Goal: Check status: Check status

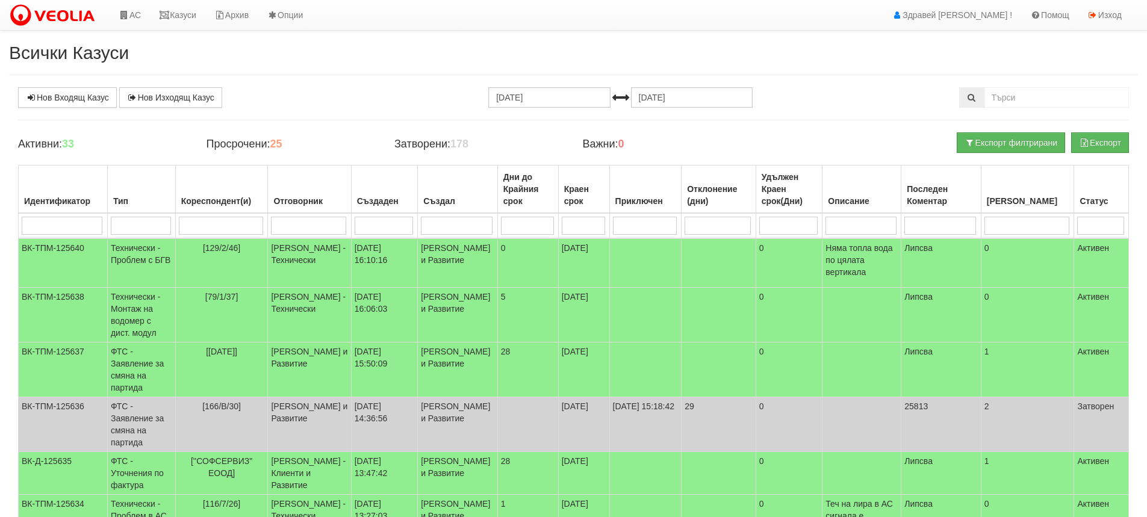
click at [974, 224] on input "search" at bounding box center [941, 226] width 72 height 18
type input "2"
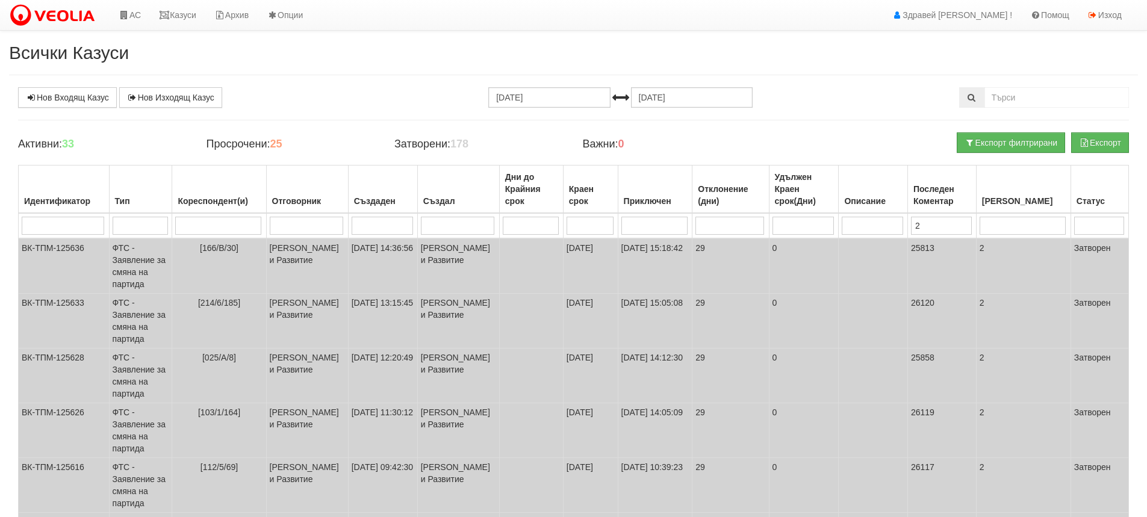
type input "24"
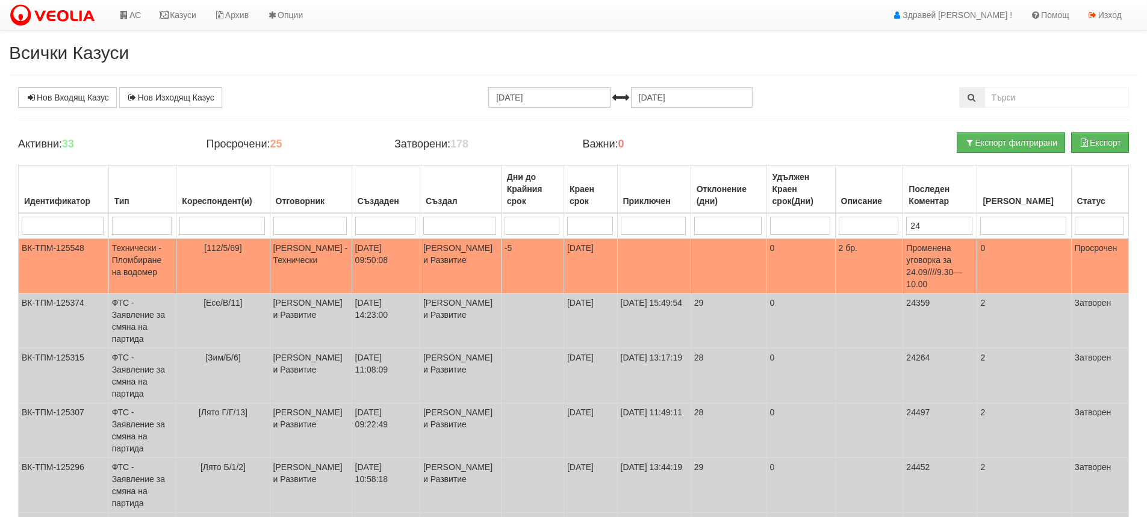
type input "2"
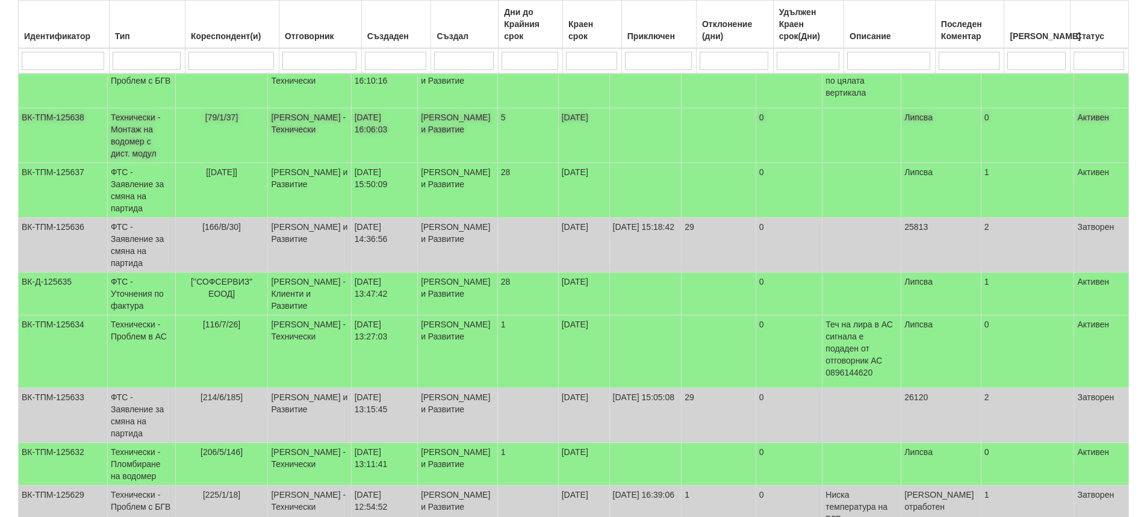
scroll to position [181, 0]
